Goal: Find specific page/section: Find specific page/section

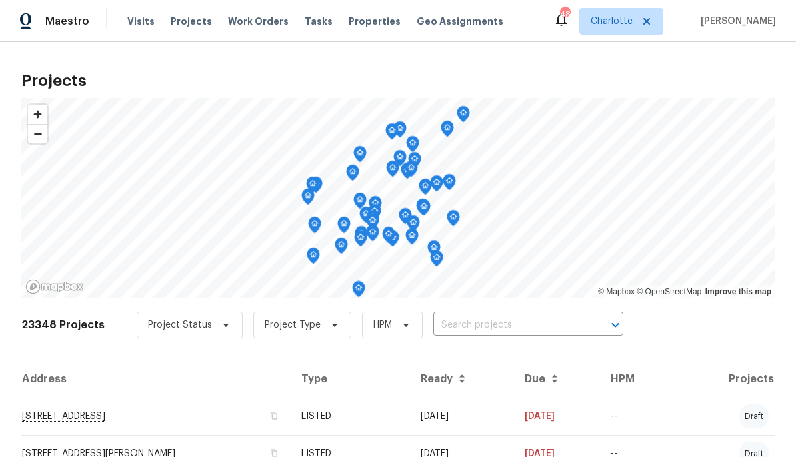
click at [567, 333] on input "text" at bounding box center [509, 325] width 153 height 21
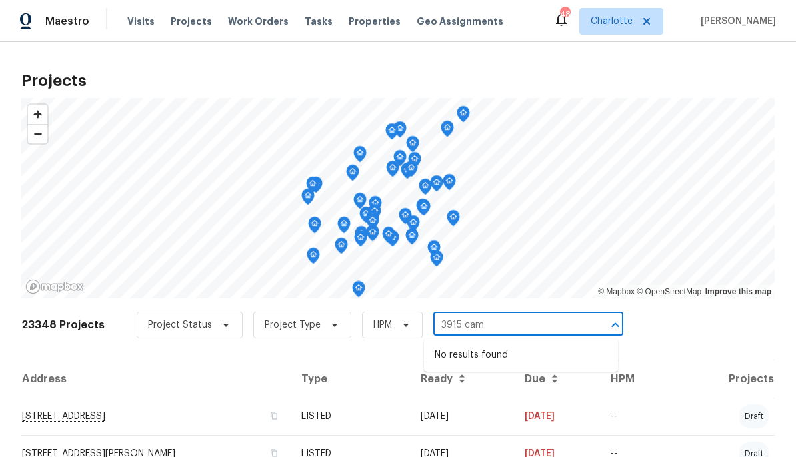
click at [545, 329] on input "3915 cam" at bounding box center [509, 325] width 153 height 21
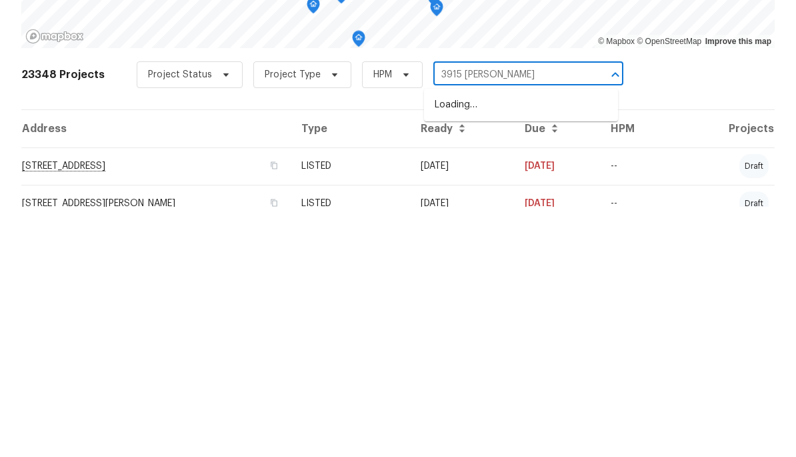
type input "3915 Cameron"
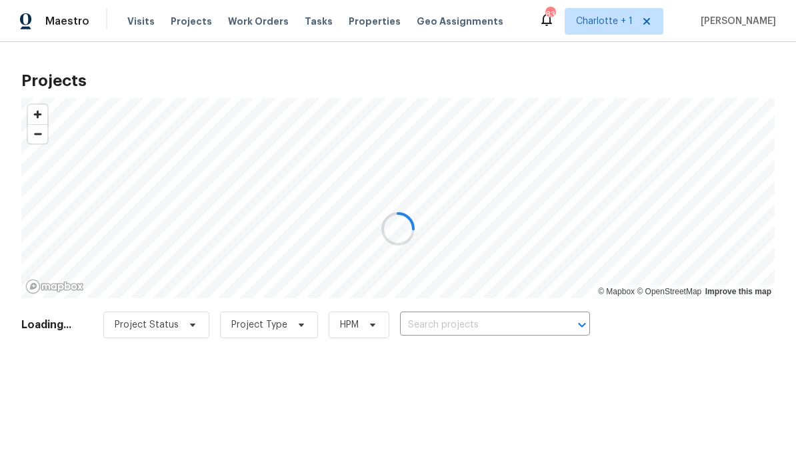
click at [510, 329] on div at bounding box center [398, 228] width 796 height 457
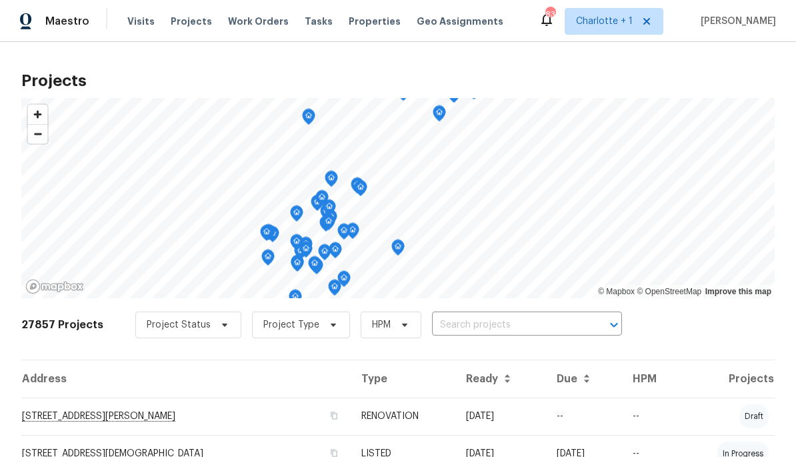
click at [515, 325] on input "text" at bounding box center [508, 325] width 153 height 21
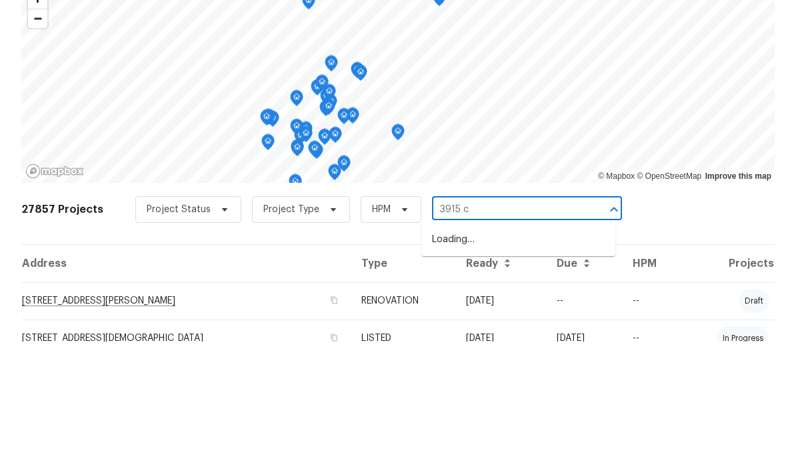
type input "3915 ca"
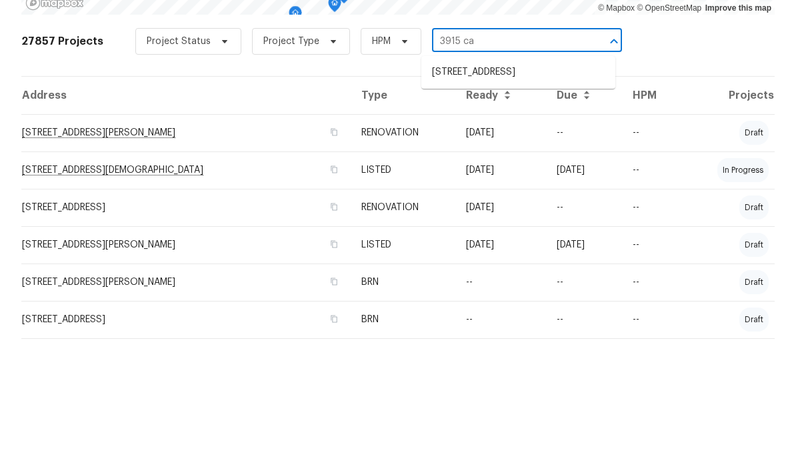
scroll to position [167, 0]
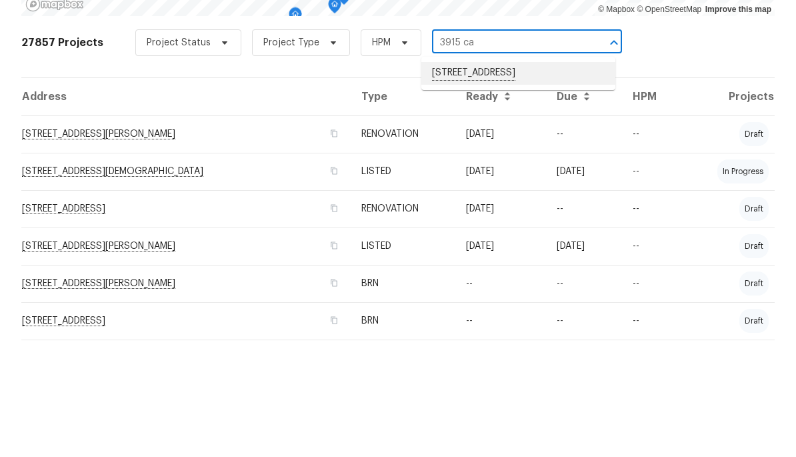
click at [534, 177] on li "3915 Cameron Run Ln, Matthews, NC 28105" at bounding box center [518, 188] width 194 height 23
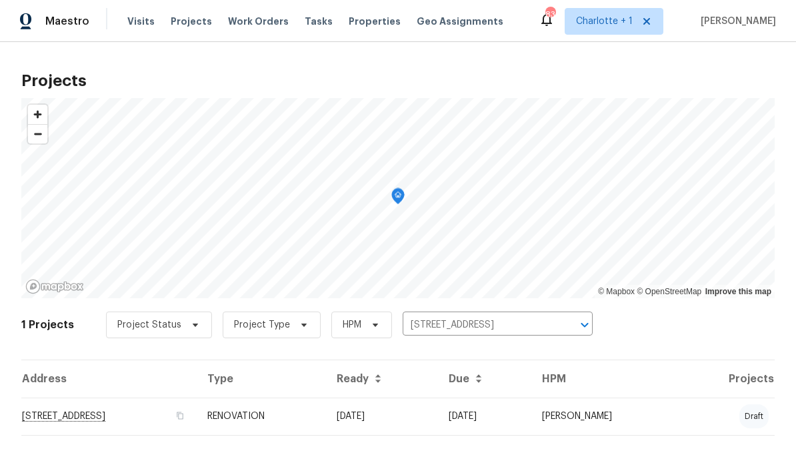
click at [197, 427] on td "3915 Cameron Run Ln, Matthews, NC 28105" at bounding box center [108, 415] width 175 height 37
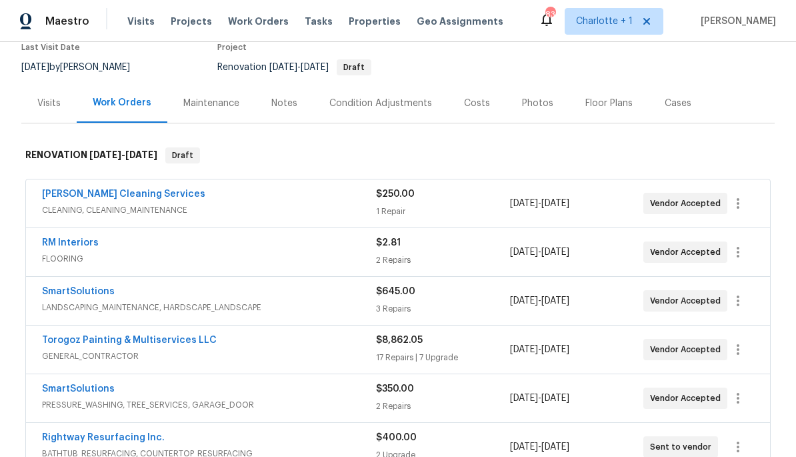
scroll to position [117, 0]
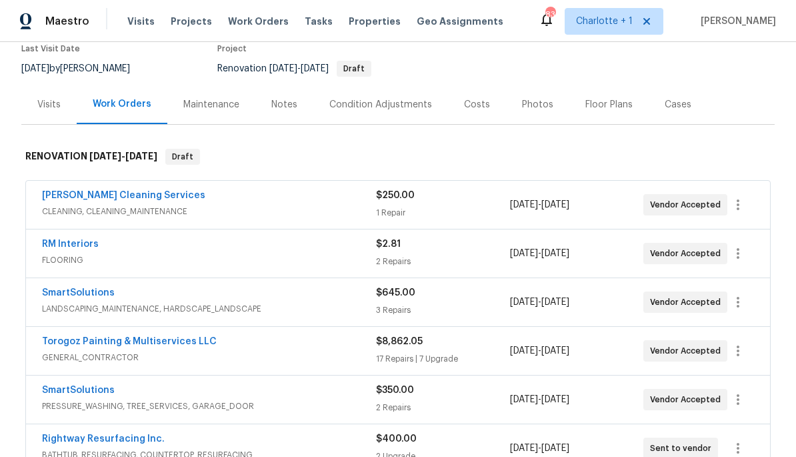
click at [613, 105] on div "Floor Plans" at bounding box center [608, 104] width 47 height 13
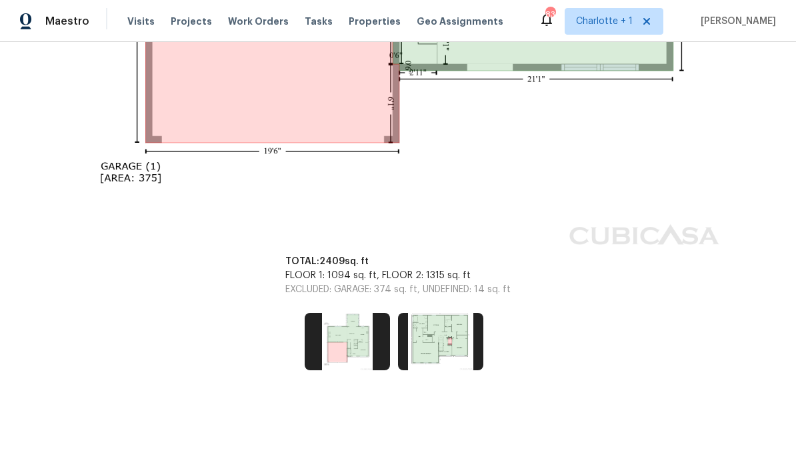
scroll to position [792, 0]
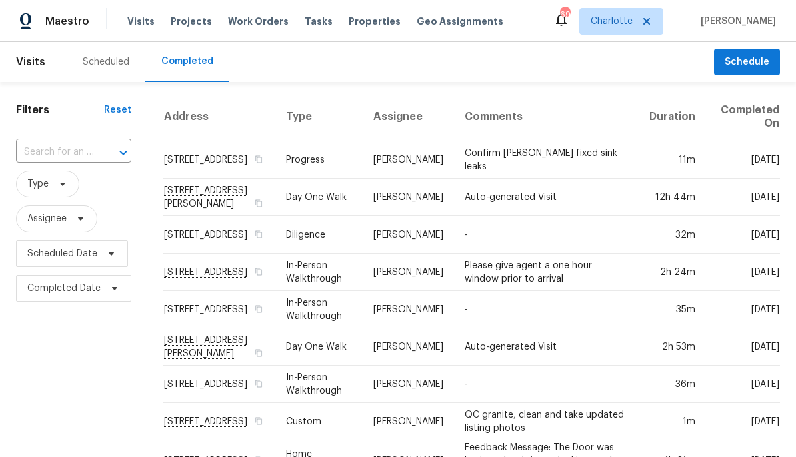
click at [357, 27] on span "Properties" at bounding box center [375, 21] width 52 height 13
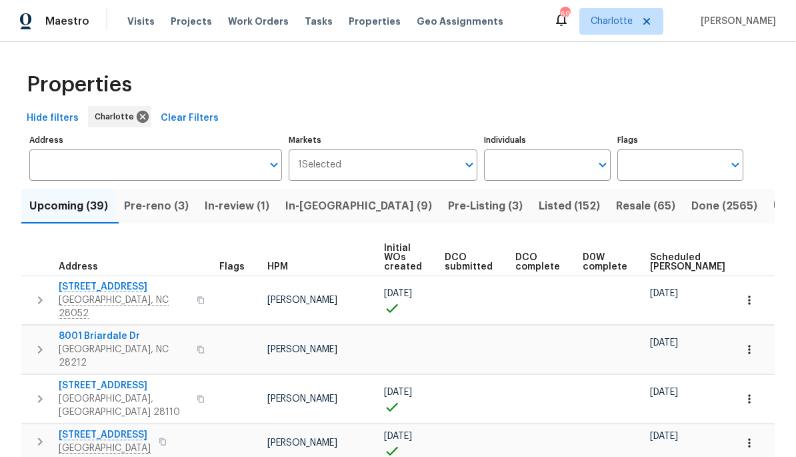
click at [149, 204] on span "Pre-reno (3)" at bounding box center [156, 206] width 65 height 19
